Goal: Task Accomplishment & Management: Use online tool/utility

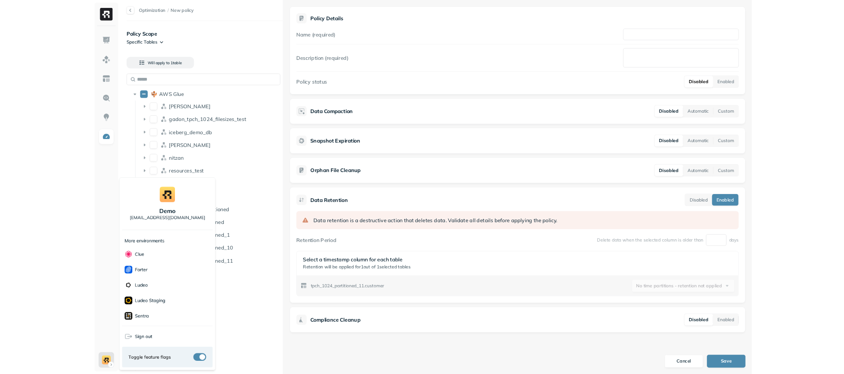
scroll to position [194, 0]
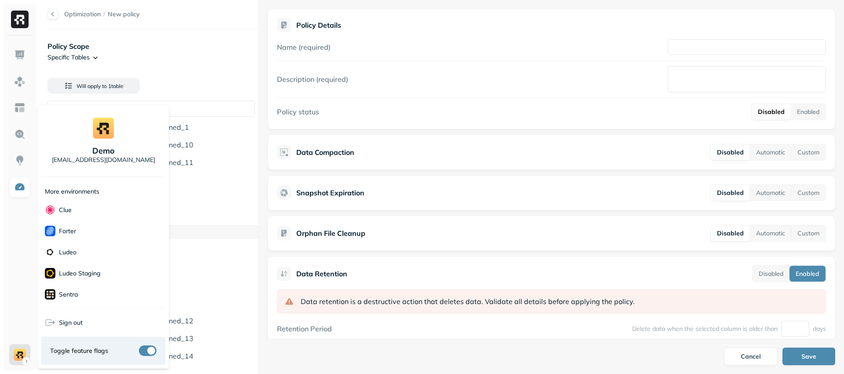
drag, startPoint x: 225, startPoint y: 250, endPoint x: 219, endPoint y: 235, distance: 16.4
click at [225, 250] on html "Optimization / New policy Policy Scope Specific Tables Will apply to 1 table AW…" at bounding box center [422, 187] width 844 height 374
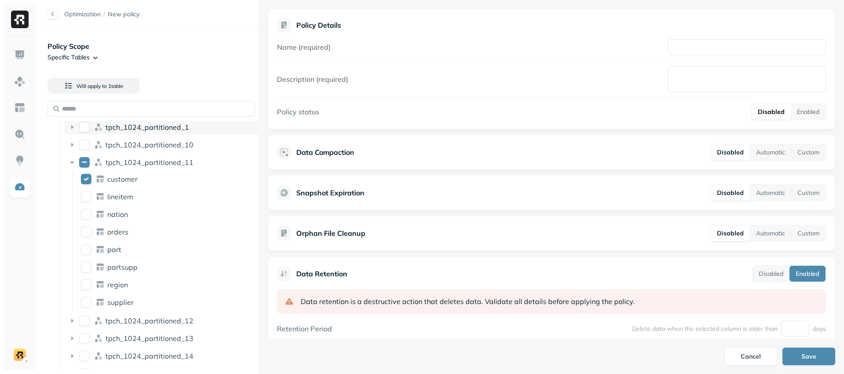
click at [86, 125] on button "tpch_1024_partitioned_1" at bounding box center [84, 127] width 11 height 11
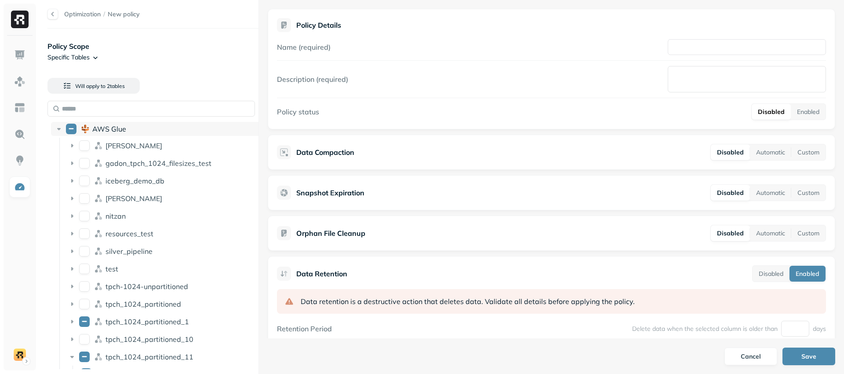
click at [70, 131] on button "AWS Glue" at bounding box center [71, 128] width 11 height 11
click at [813, 151] on button "Custom" at bounding box center [808, 152] width 34 height 16
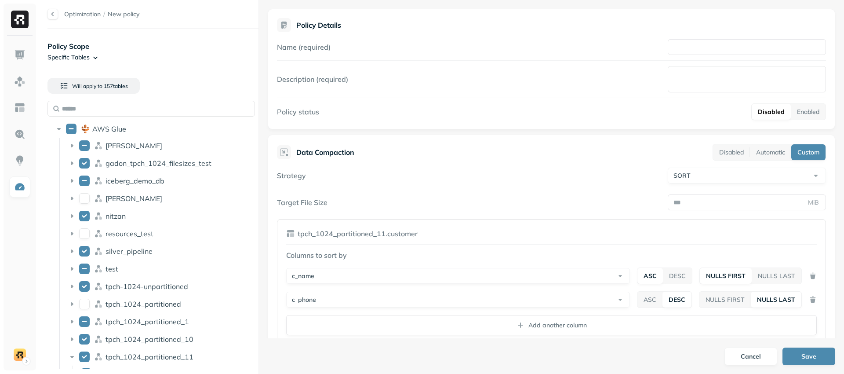
click at [752, 181] on body "Optimization / New policy Policy Scope Specific Tables Will apply to 157 table …" at bounding box center [422, 187] width 844 height 374
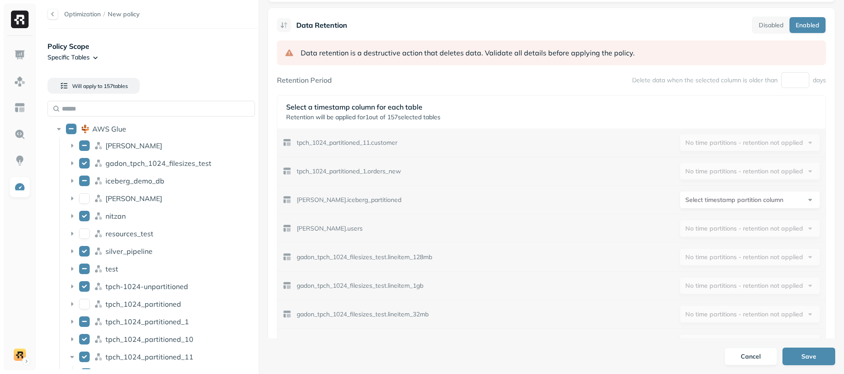
scroll to position [17651, 0]
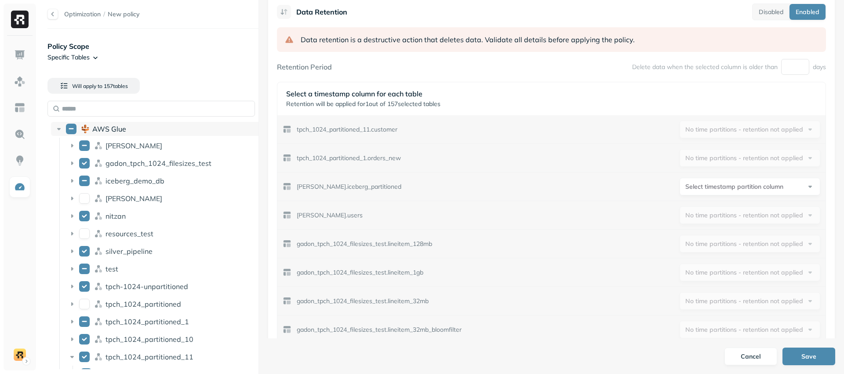
click at [68, 125] on button "AWS Glue" at bounding box center [71, 128] width 11 height 11
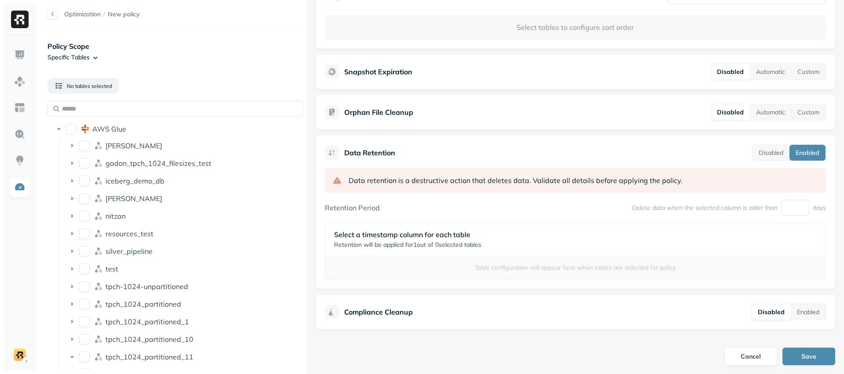
click at [317, 220] on div "Optimization / New policy Policy Scope Specific Tables No tables selected AWS G…" at bounding box center [441, 187] width 805 height 374
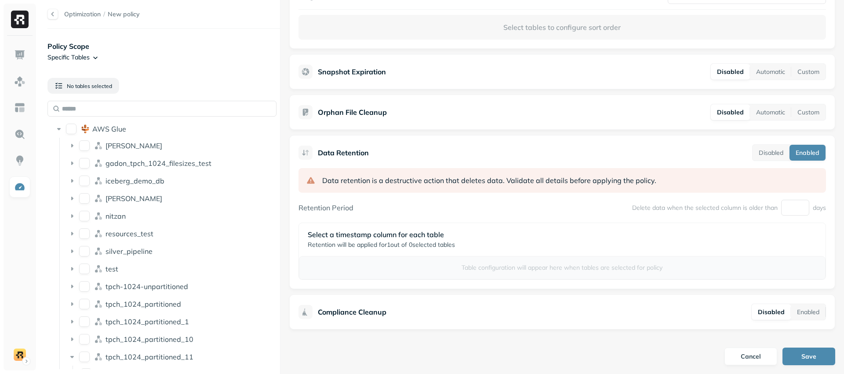
click at [278, 226] on div "Optimization / New policy Policy Scope Specific Tables No tables selected AWS G…" at bounding box center [441, 187] width 805 height 374
click at [69, 127] on button "AWS Glue" at bounding box center [71, 128] width 11 height 11
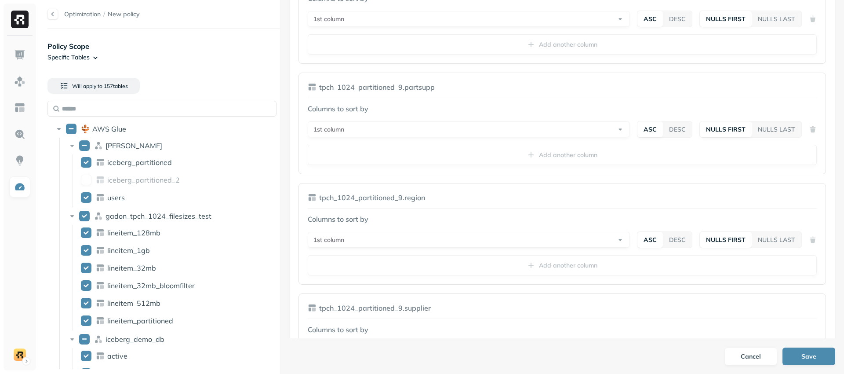
scroll to position [17132, 0]
click at [203, 223] on div "Optimization / New policy Policy Scope Specific Tables Will apply to 157 table …" at bounding box center [441, 187] width 805 height 374
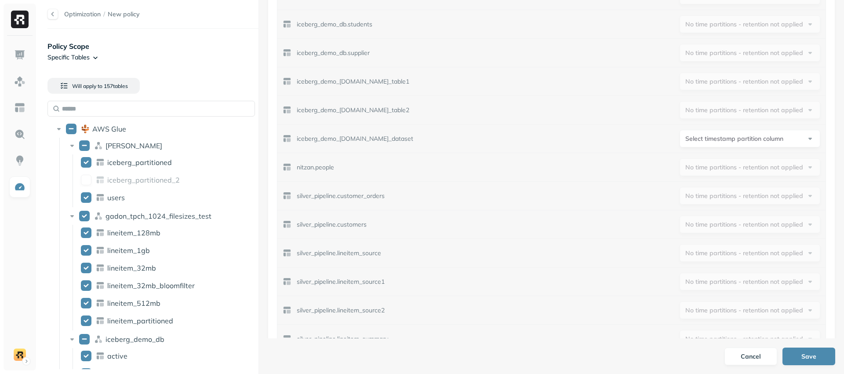
scroll to position [19337, 0]
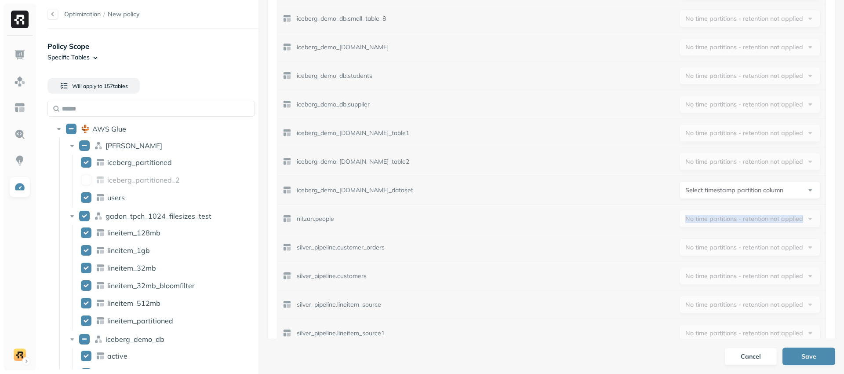
click at [792, 223] on div "nitzan.people No time partitions - retention not applied" at bounding box center [551, 218] width 548 height 28
copy span "No time partitions - retention not applied"
click at [656, 230] on div "nitzan.people No time partitions - retention not applied" at bounding box center [551, 218] width 548 height 28
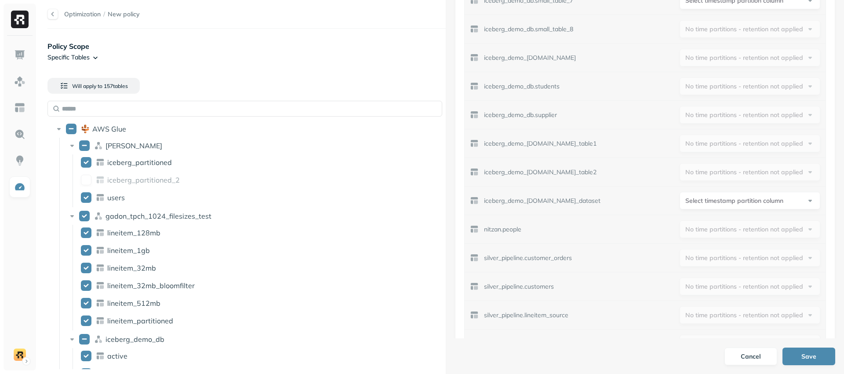
scroll to position [19348, 0]
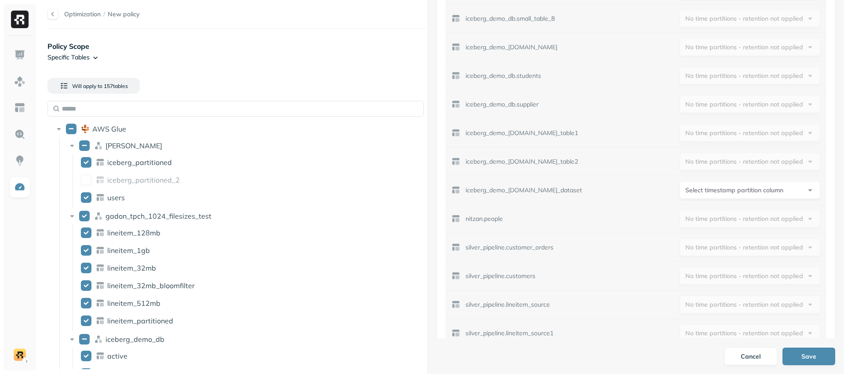
click at [425, 222] on div "Optimization / New policy Policy Scope Specific Tables Will apply to 157 table …" at bounding box center [441, 187] width 805 height 374
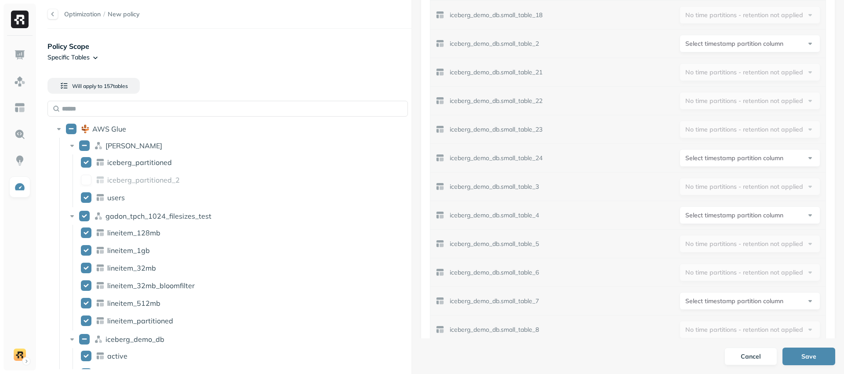
scroll to position [18892, 0]
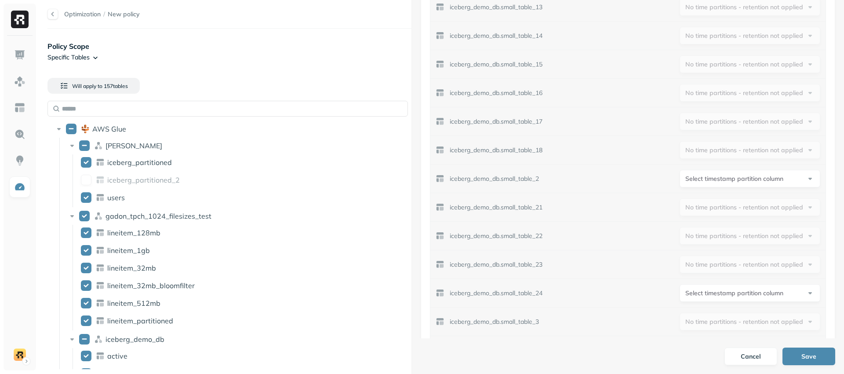
click at [686, 179] on html "Optimization / New policy Policy Scope Specific Tables Will apply to 157 table …" at bounding box center [422, 187] width 844 height 374
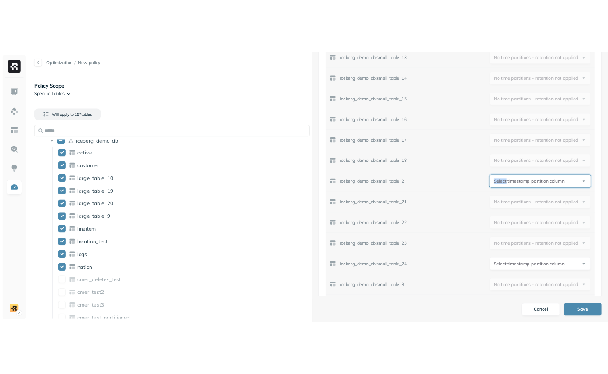
scroll to position [18902, 0]
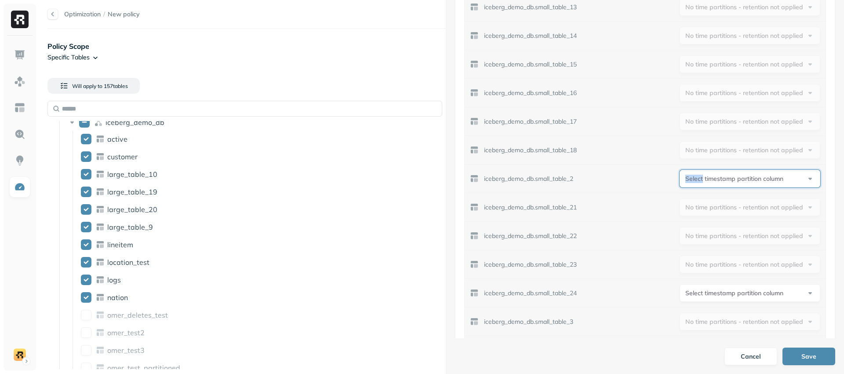
click at [744, 212] on div "Optimization / New policy Policy Scope Specific Tables Will apply to 157 table …" at bounding box center [441, 187] width 805 height 374
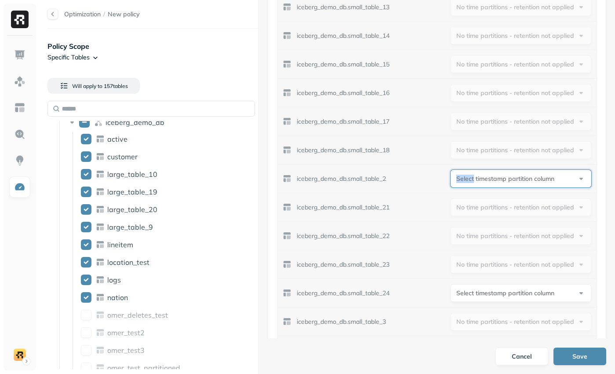
click at [253, 205] on div "Optimization / New policy Policy Scope Specific Tables Will apply to 157 table …" at bounding box center [327, 187] width 576 height 374
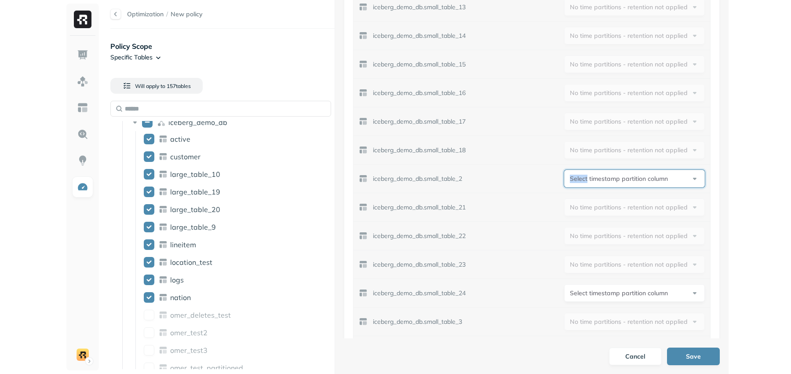
scroll to position [18892, 0]
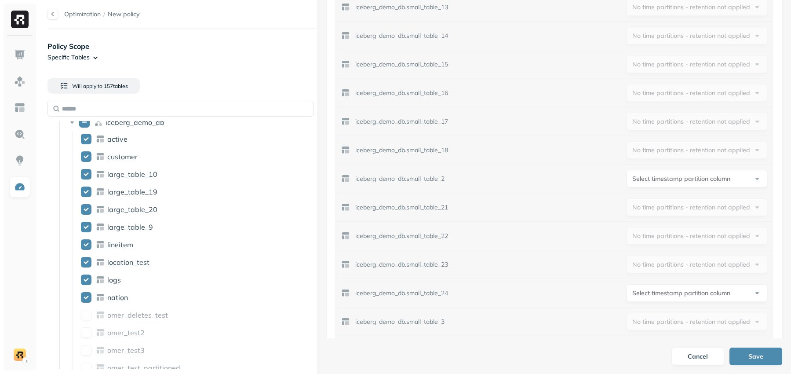
click at [576, 228] on div "iceberg_demo_db.small_table_22 No time partitions - retention not applied" at bounding box center [554, 235] width 436 height 28
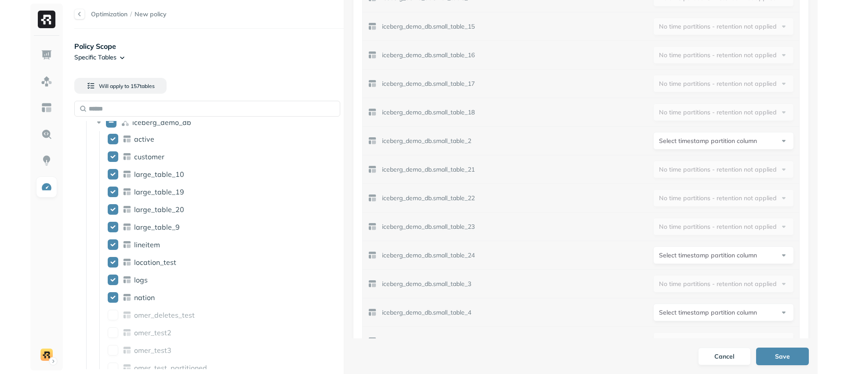
scroll to position [18941, 0]
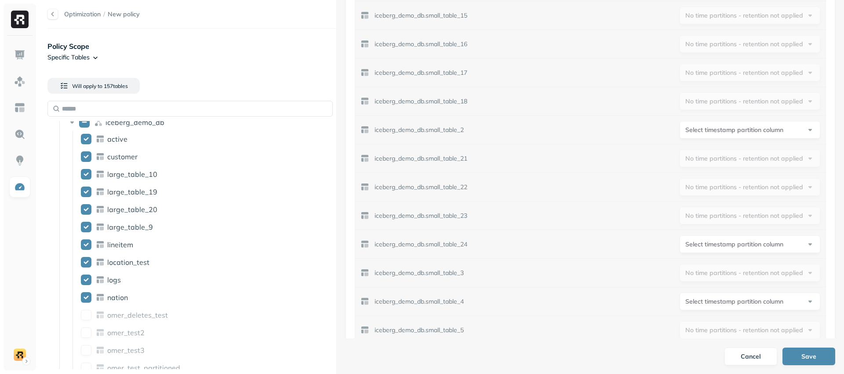
click at [730, 245] on html "Optimization / New policy Policy Scope Specific Tables Will apply to 157 table …" at bounding box center [422, 187] width 844 height 374
click at [730, 244] on html "Optimization / New policy Policy Scope Specific Tables Will apply to 157 table …" at bounding box center [422, 187] width 844 height 374
click at [710, 246] on html "Optimization / New policy Policy Scope Specific Tables Will apply to 157 table …" at bounding box center [422, 187] width 844 height 374
